Goal: Transaction & Acquisition: Book appointment/travel/reservation

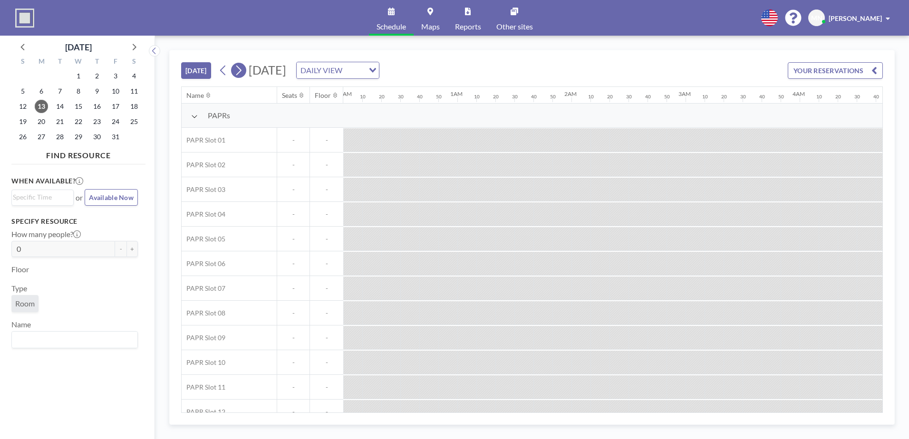
scroll to position [0, 1712]
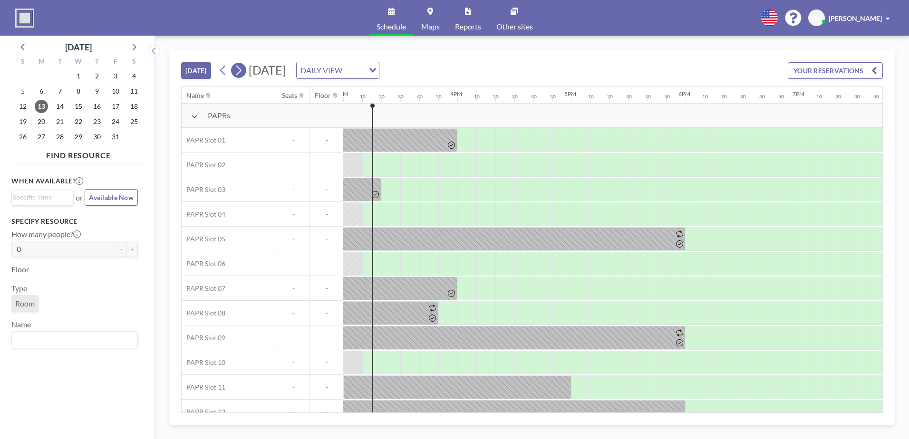
click at [238, 70] on icon at bounding box center [238, 70] width 9 height 14
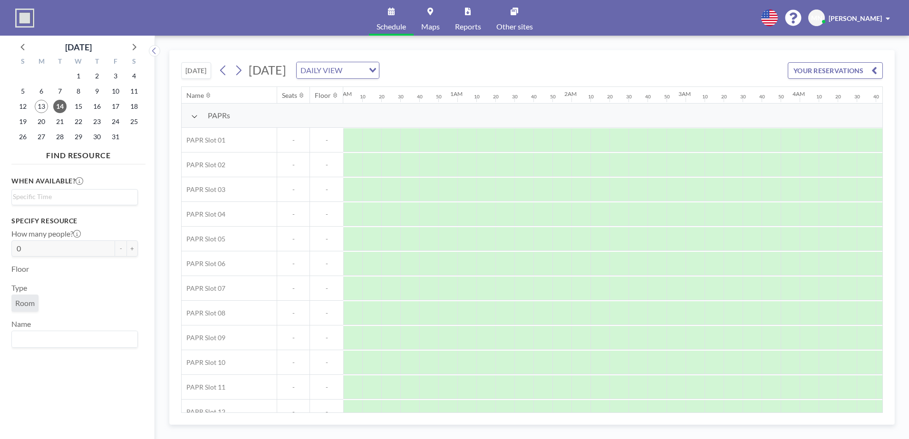
scroll to position [0, 913]
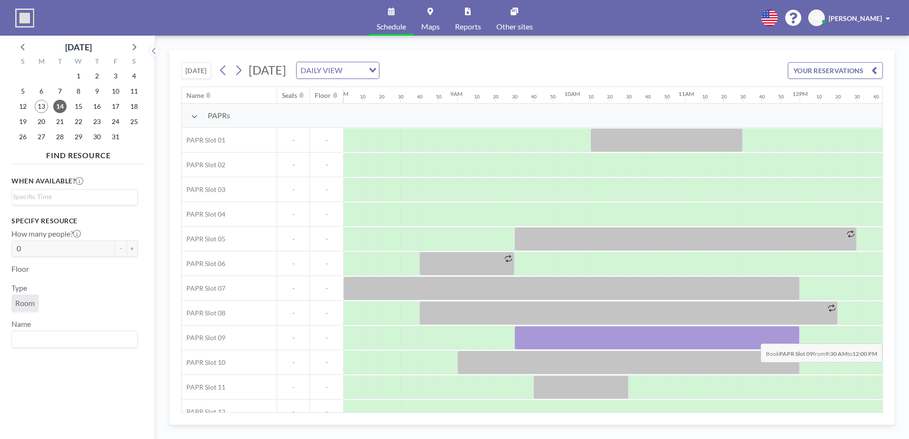
drag, startPoint x: 526, startPoint y: 338, endPoint x: 793, endPoint y: 337, distance: 266.7
click at [793, 337] on div at bounding box center [656, 338] width 285 height 24
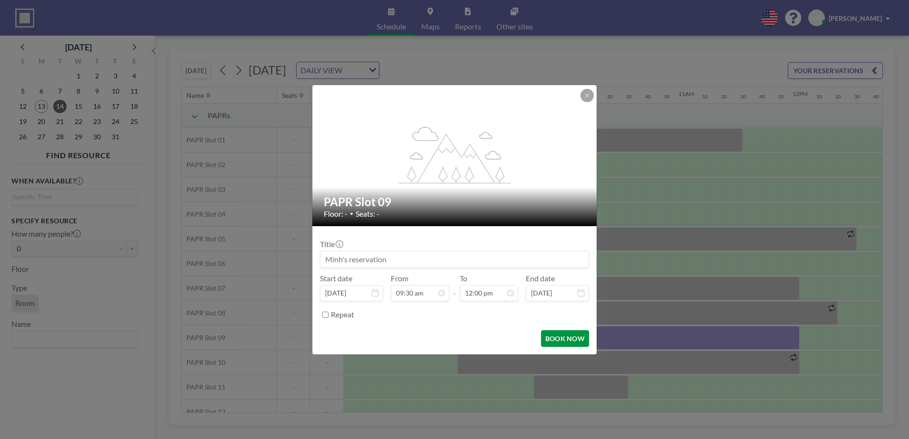
click at [576, 341] on button "BOOK NOW" at bounding box center [565, 338] width 48 height 17
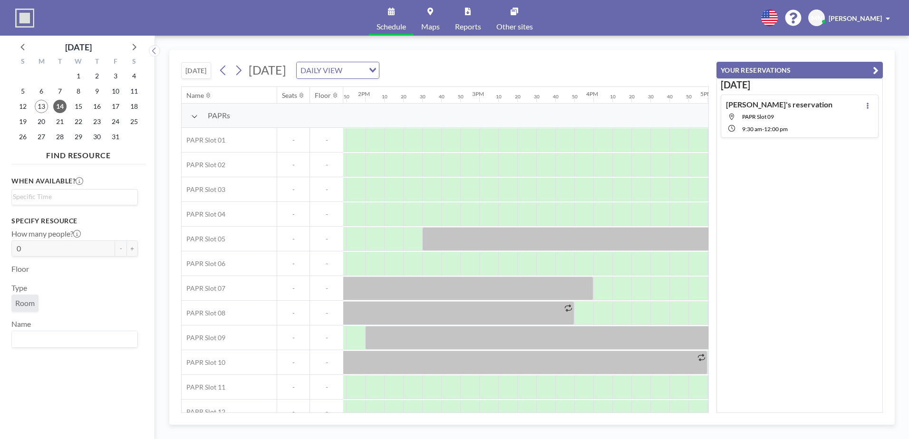
scroll to position [0, 1587]
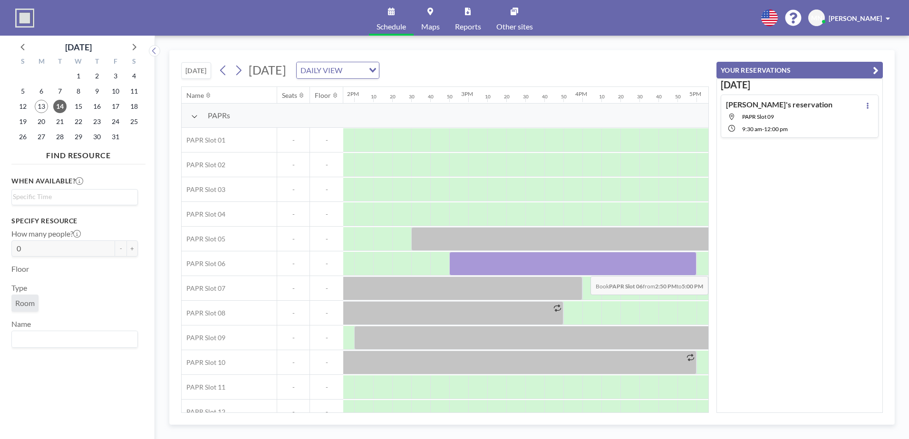
drag, startPoint x: 467, startPoint y: 267, endPoint x: 678, endPoint y: 269, distance: 211.6
click at [678, 269] on div at bounding box center [572, 264] width 247 height 24
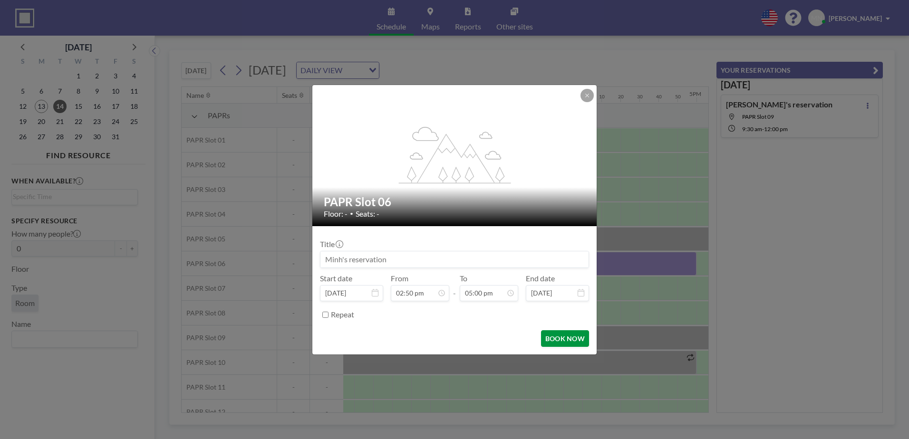
click at [562, 334] on button "BOOK NOW" at bounding box center [565, 338] width 48 height 17
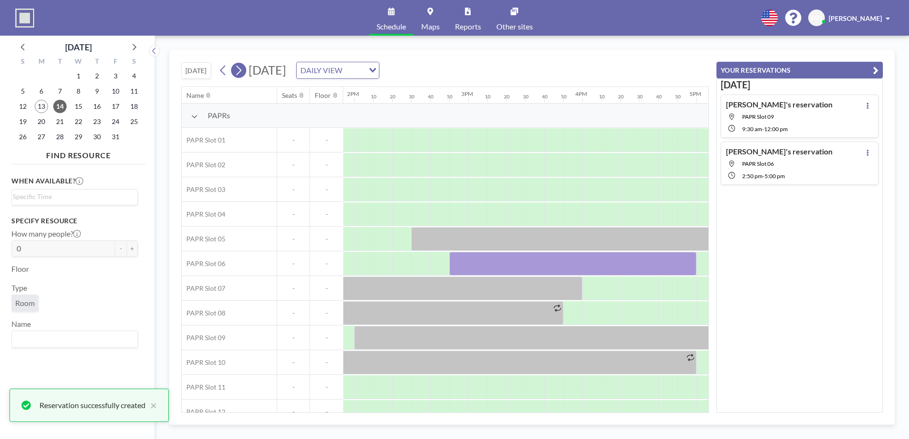
click at [241, 68] on icon at bounding box center [238, 71] width 5 height 10
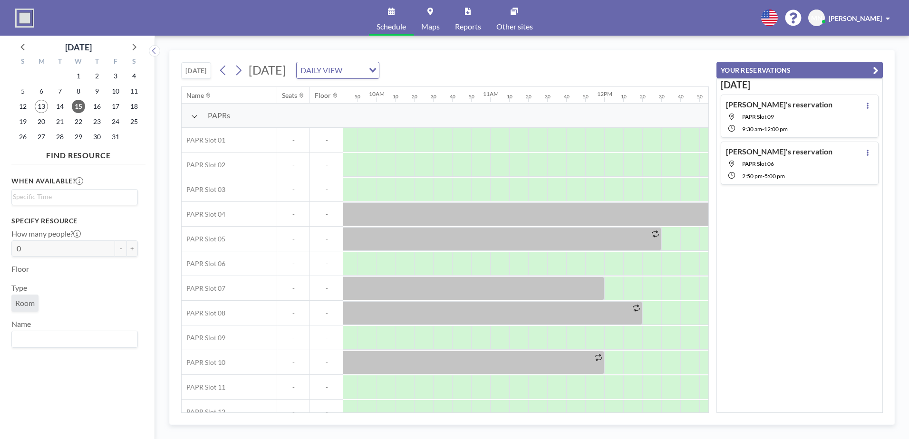
scroll to position [0, 1125]
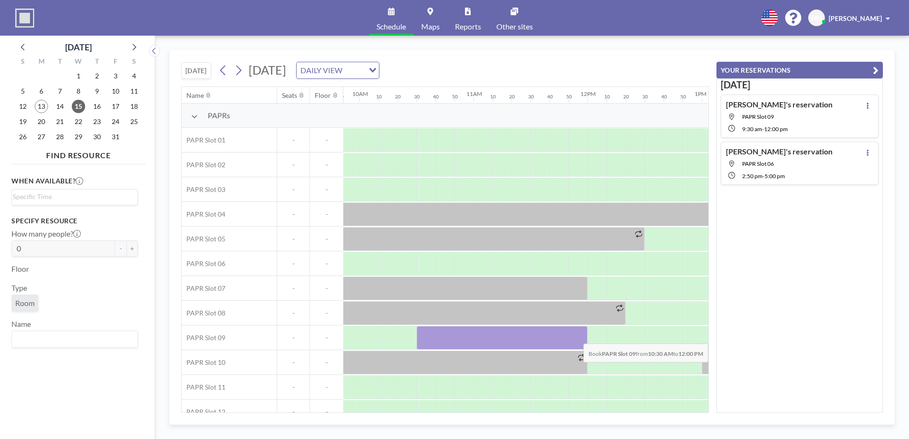
drag, startPoint x: 425, startPoint y: 338, endPoint x: 574, endPoint y: 337, distance: 148.8
click at [574, 337] on div at bounding box center [501, 338] width 171 height 24
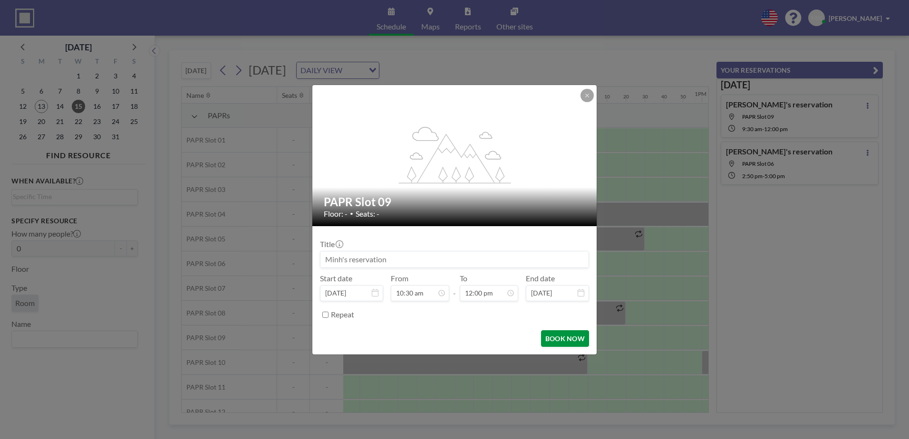
click at [581, 341] on button "BOOK NOW" at bounding box center [565, 338] width 48 height 17
